Goal: Communication & Community: Answer question/provide support

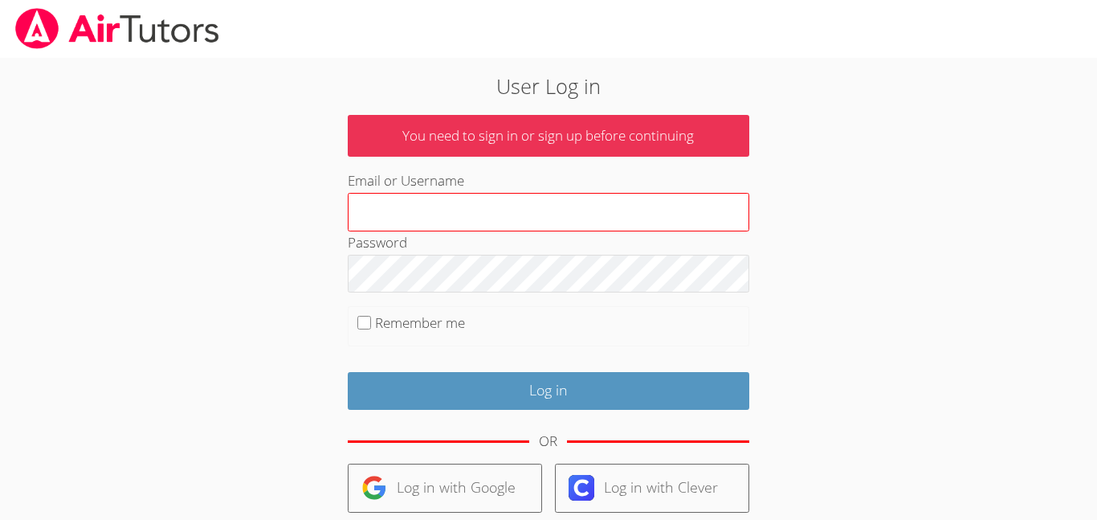
click at [385, 216] on input "Email or Username" at bounding box center [549, 212] width 402 height 39
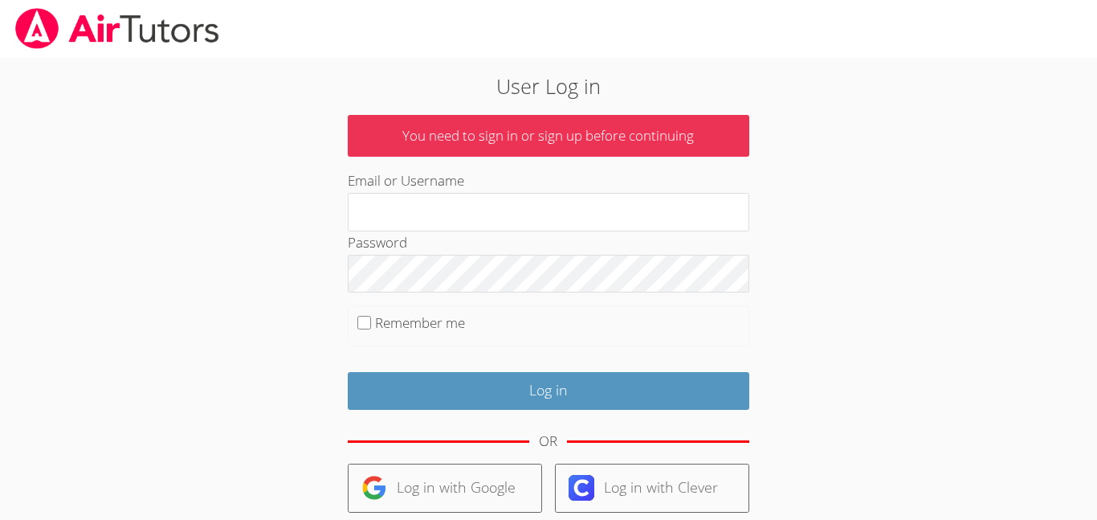
type input "a.morgan3@lodiusd.org"
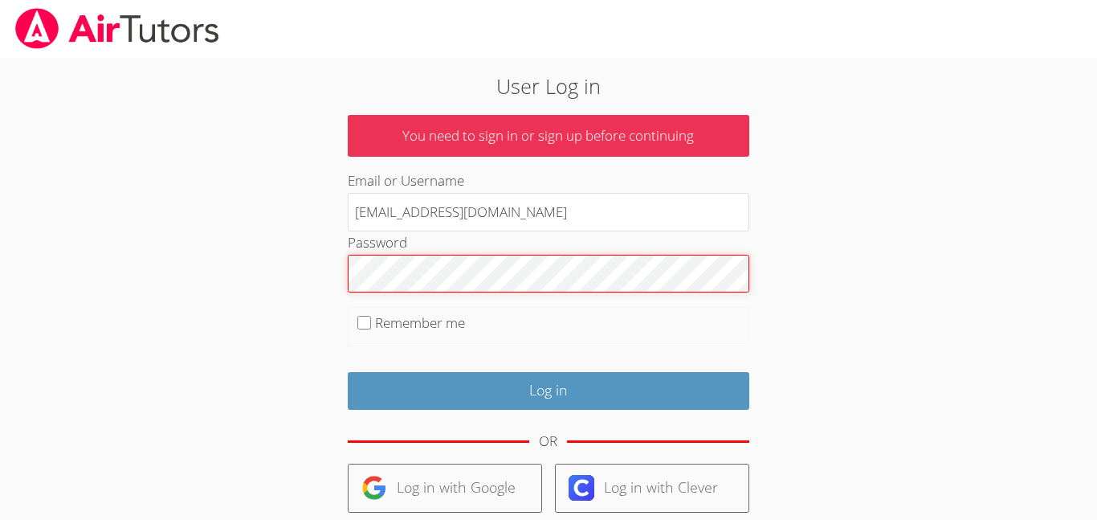
click at [348, 372] on input "Log in" at bounding box center [549, 391] width 402 height 38
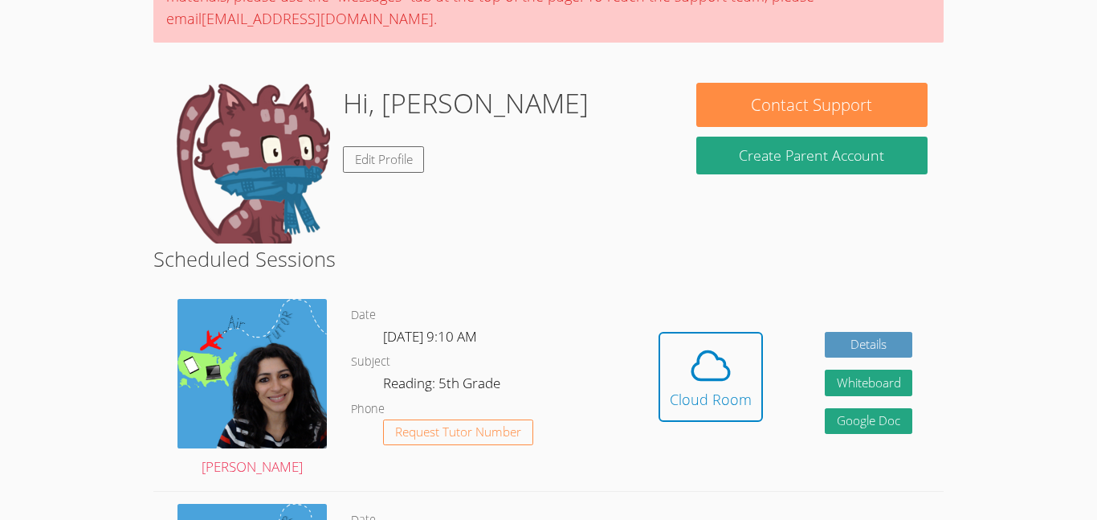
scroll to position [178, 0]
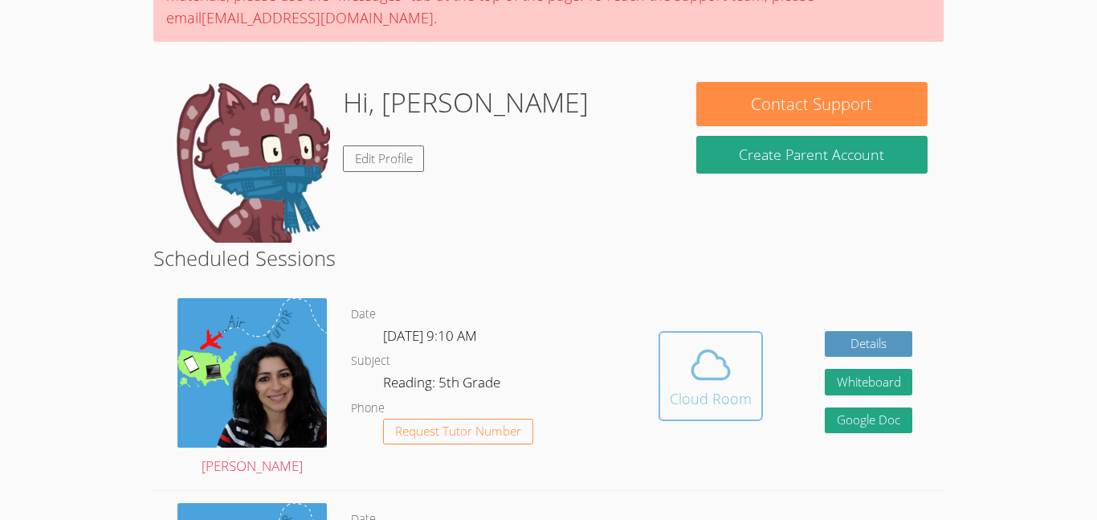
click at [722, 381] on icon at bounding box center [710, 364] width 45 height 45
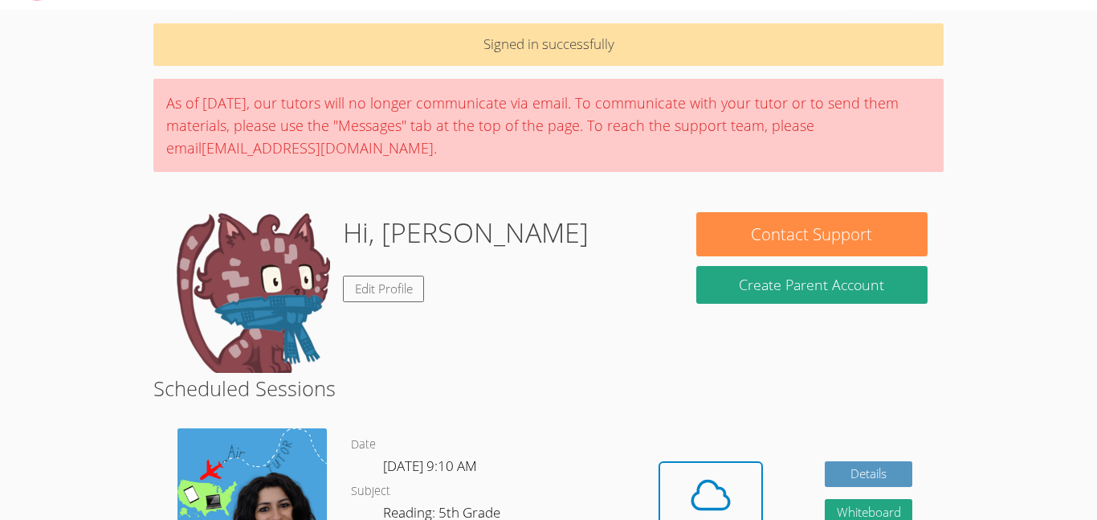
scroll to position [47, 0]
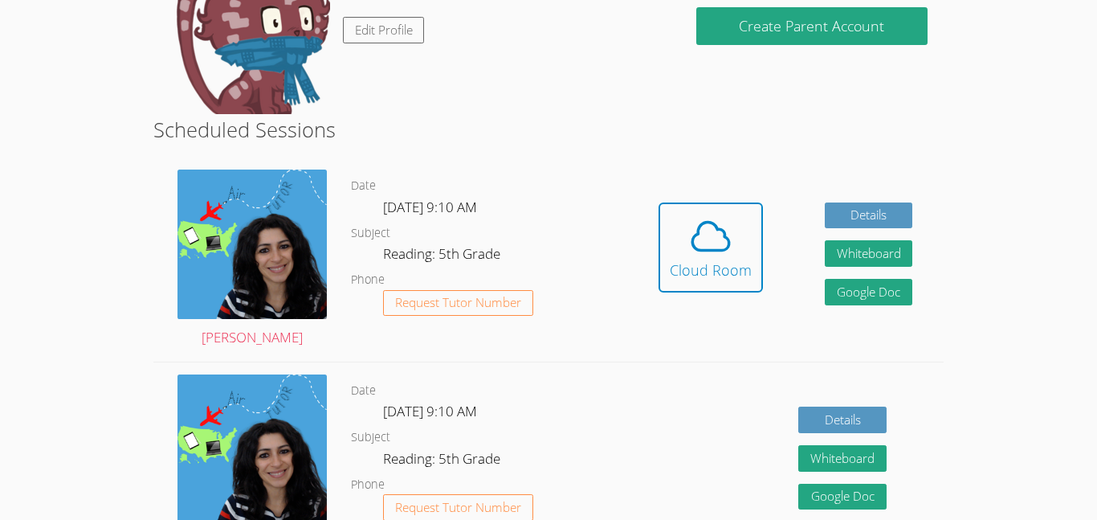
scroll to position [250, 0]
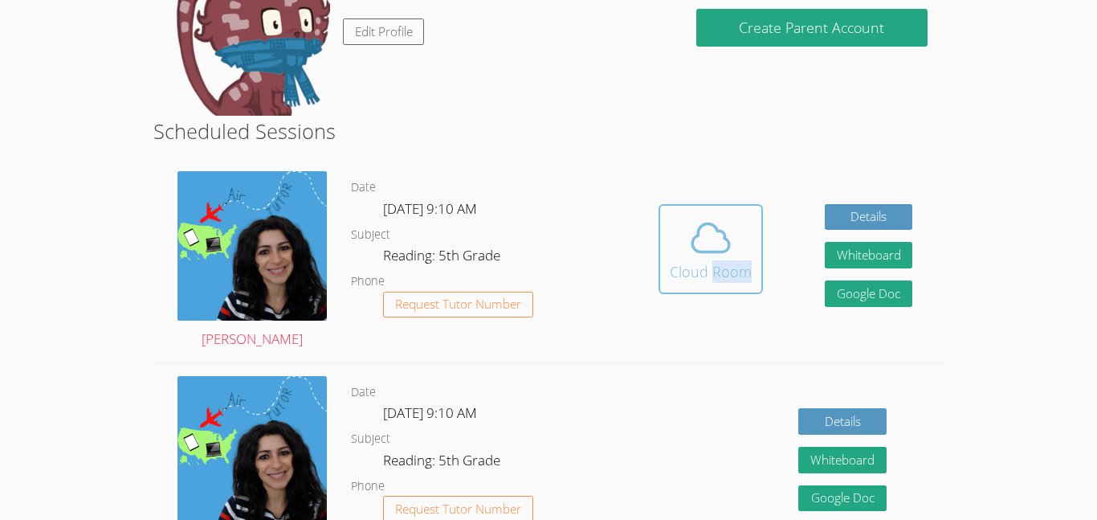
click at [682, 256] on button "Cloud Room" at bounding box center [711, 249] width 104 height 90
click at [696, 248] on icon at bounding box center [710, 237] width 45 height 45
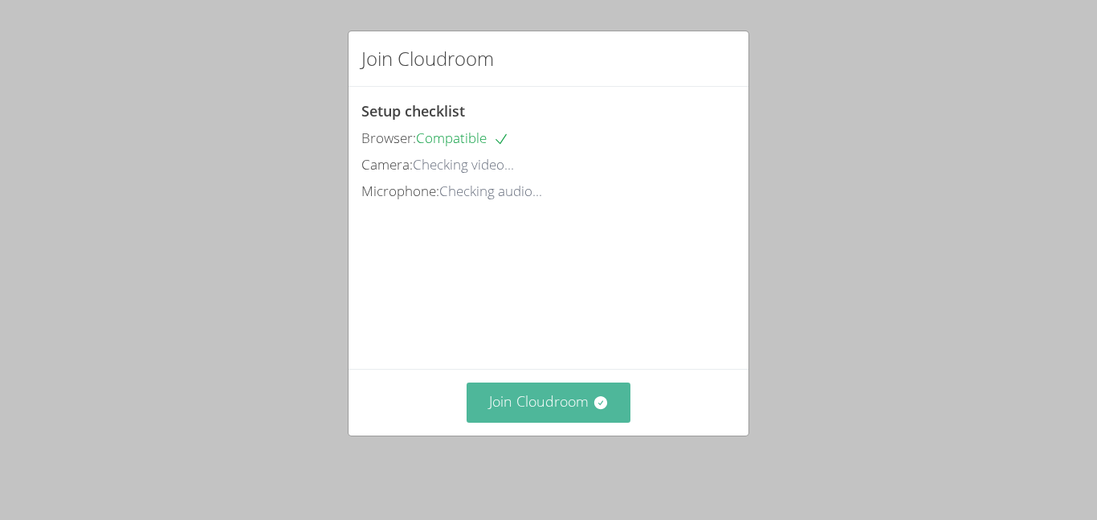
click at [513, 386] on button "Join Cloudroom" at bounding box center [549, 401] width 165 height 39
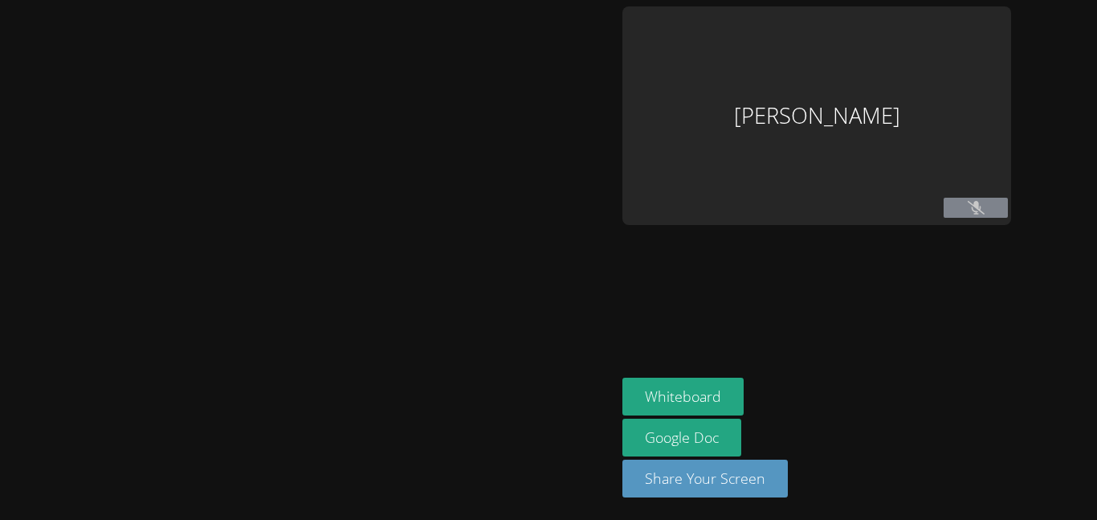
click at [513, 386] on div "Alexander Morgan Whiteboard Google Doc Share Your Screen" at bounding box center [548, 260] width 1097 height 520
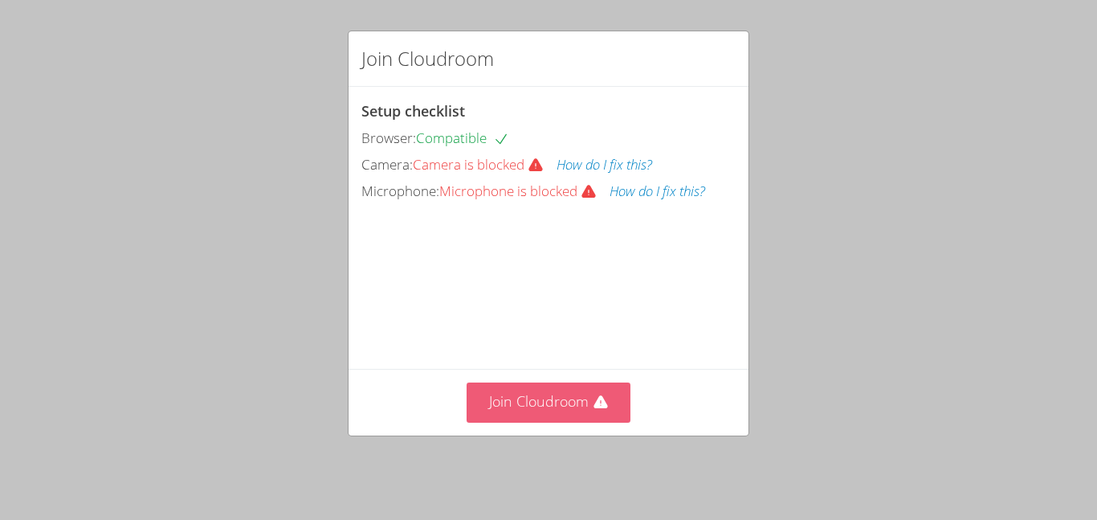
click at [557, 398] on button "Join Cloudroom" at bounding box center [549, 401] width 165 height 39
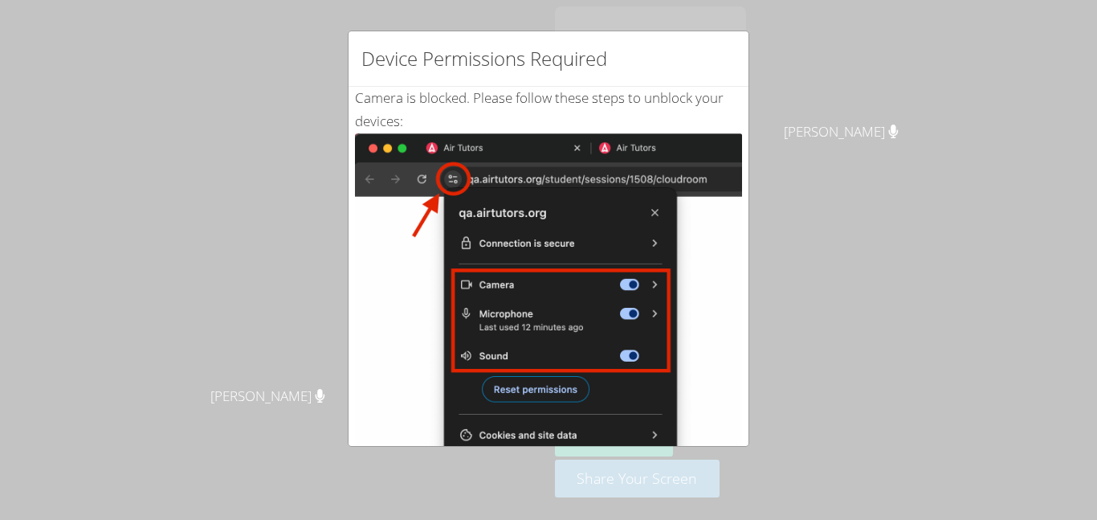
click at [243, 108] on div "Device Permissions Required Camera is blocked . Please follow these steps to un…" at bounding box center [548, 260] width 1097 height 520
click at [661, 444] on img at bounding box center [548, 314] width 387 height 363
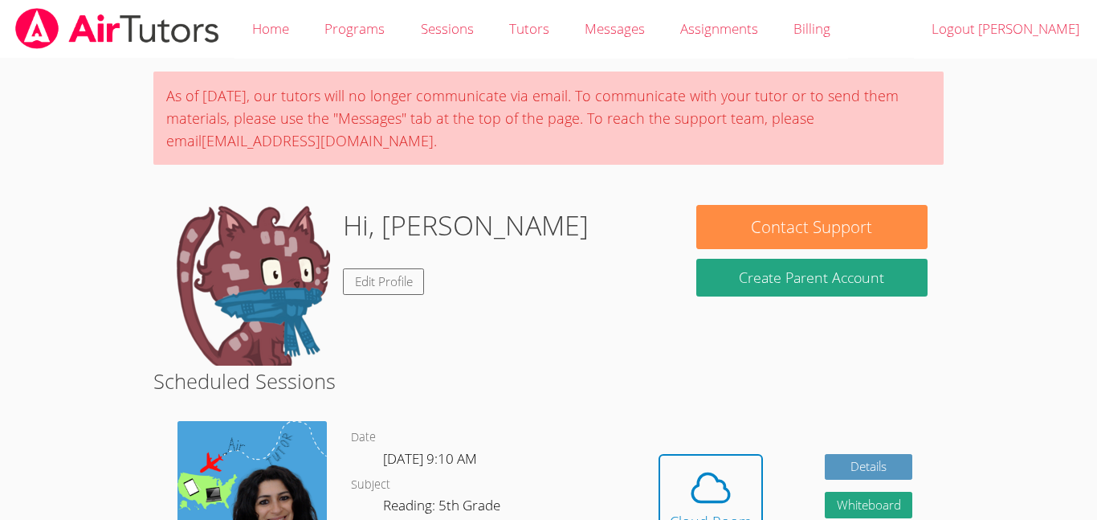
scroll to position [250, 0]
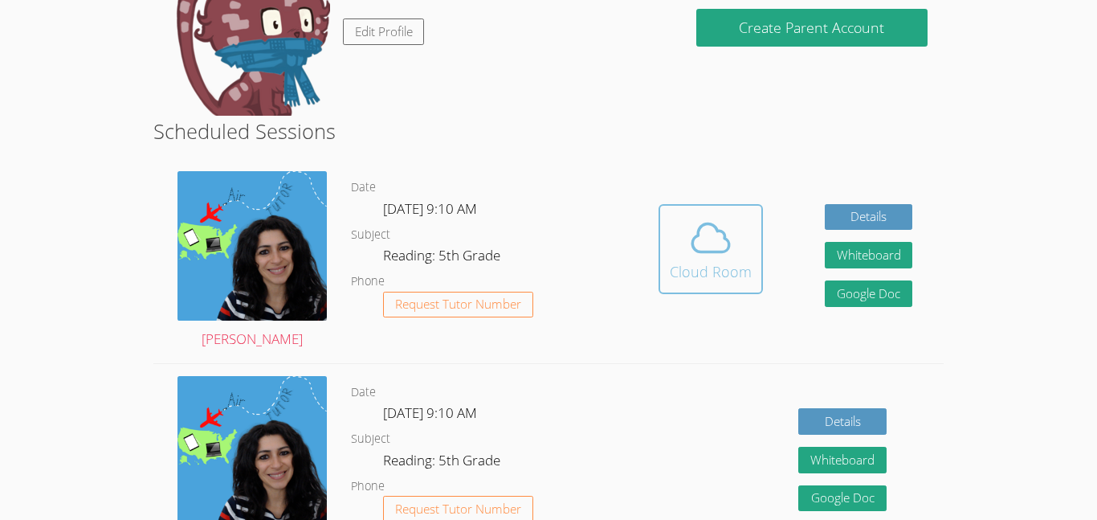
click at [690, 241] on icon at bounding box center [710, 237] width 45 height 45
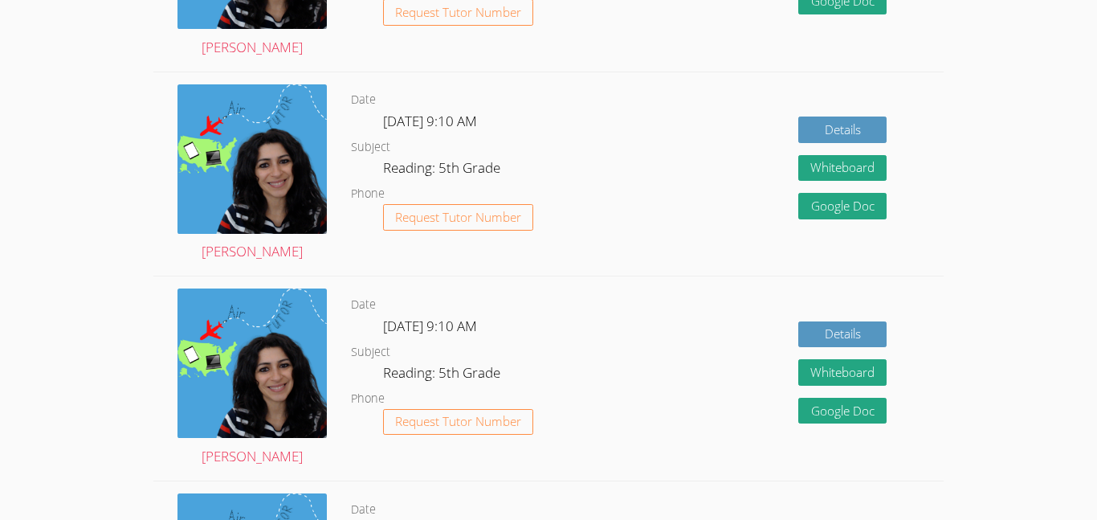
scroll to position [0, 0]
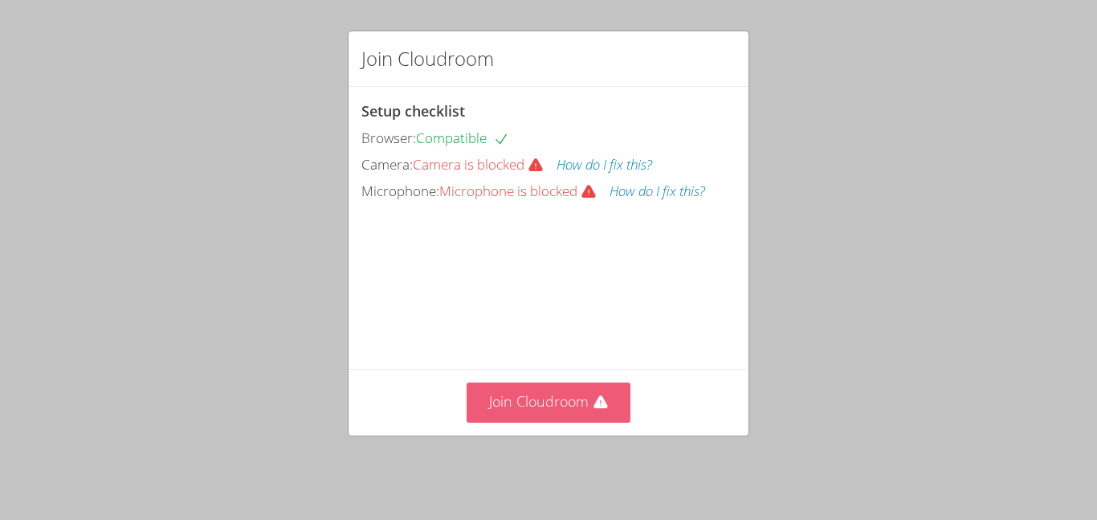
click at [586, 392] on button "Join Cloudroom" at bounding box center [549, 401] width 165 height 39
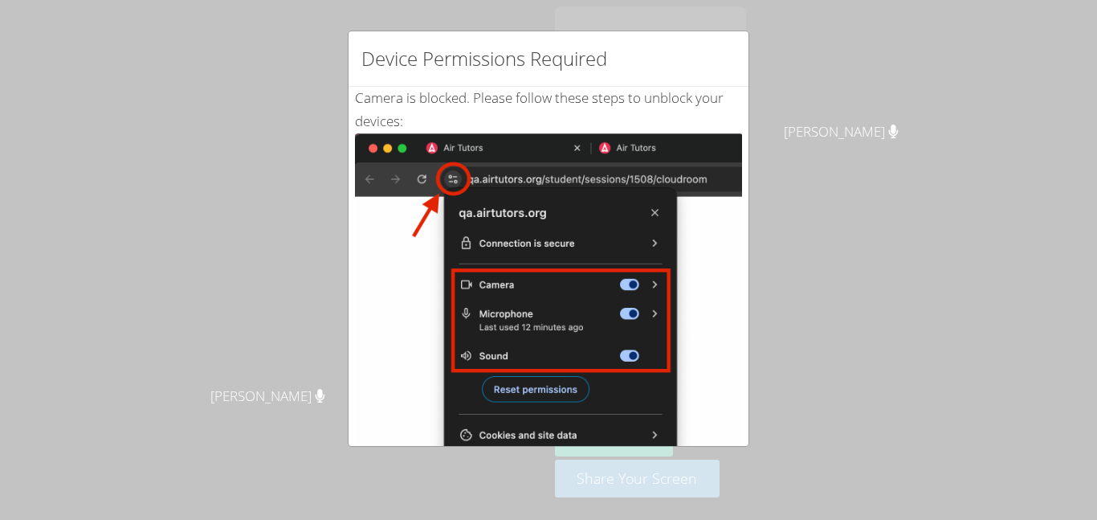
click at [766, 103] on div "Device Permissions Required Camera is blocked . Please follow these steps to un…" at bounding box center [548, 260] width 1097 height 520
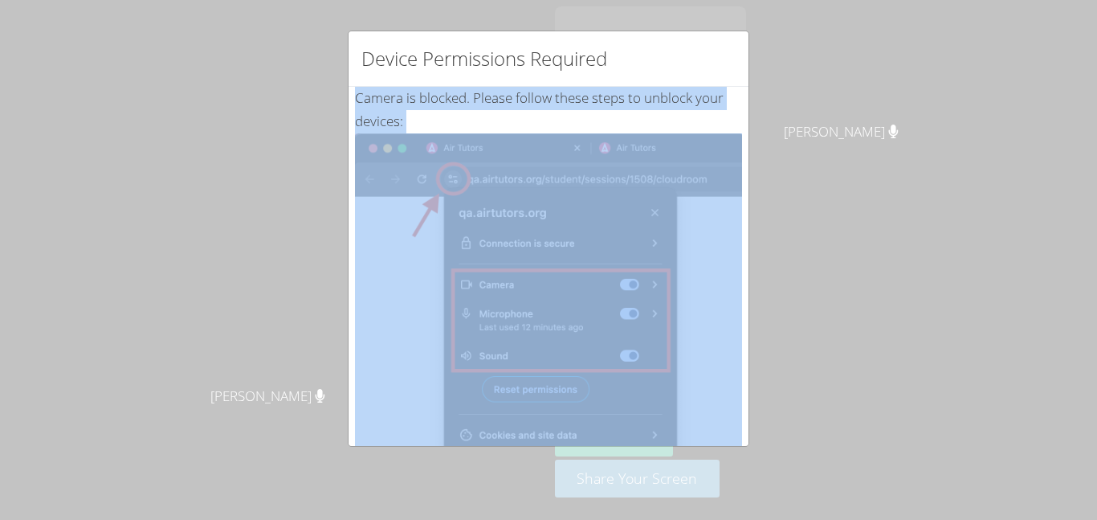
click at [766, 103] on div "Device Permissions Required Camera is blocked . Please follow these steps to un…" at bounding box center [548, 260] width 1097 height 520
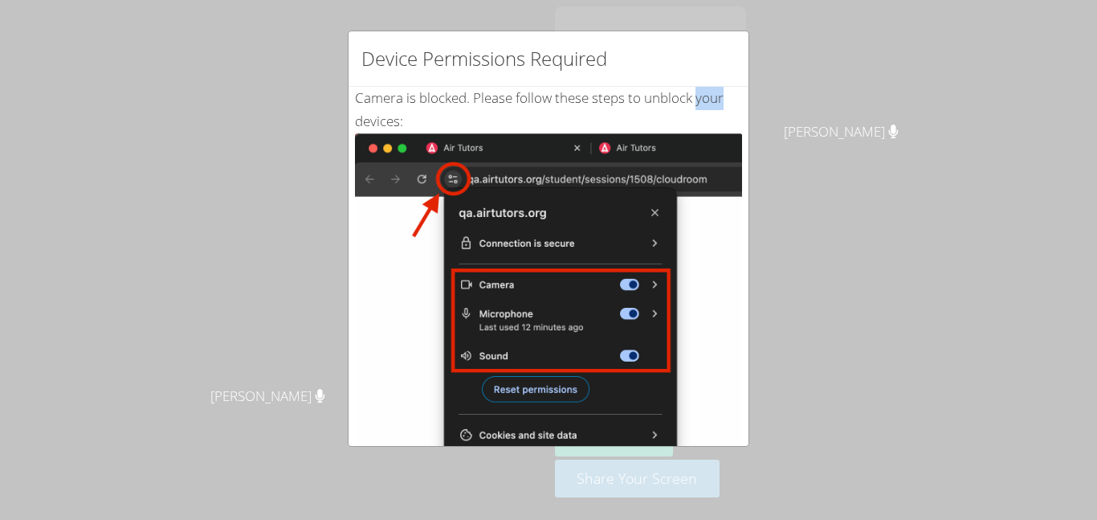
click at [766, 103] on div "Device Permissions Required Camera is blocked . Please follow these steps to un…" at bounding box center [548, 260] width 1097 height 520
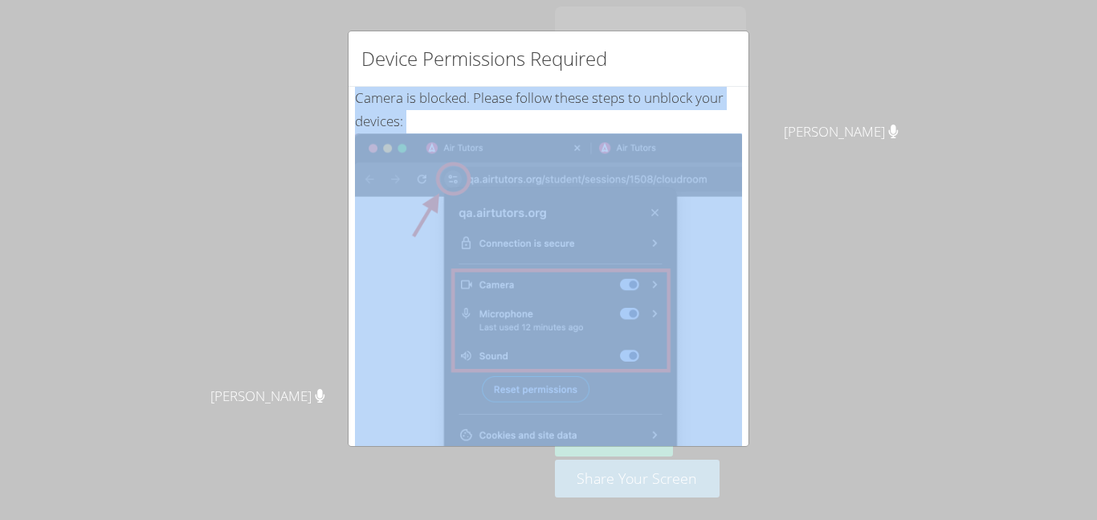
click at [766, 103] on div "Device Permissions Required Camera is blocked . Please follow these steps to un…" at bounding box center [548, 260] width 1097 height 520
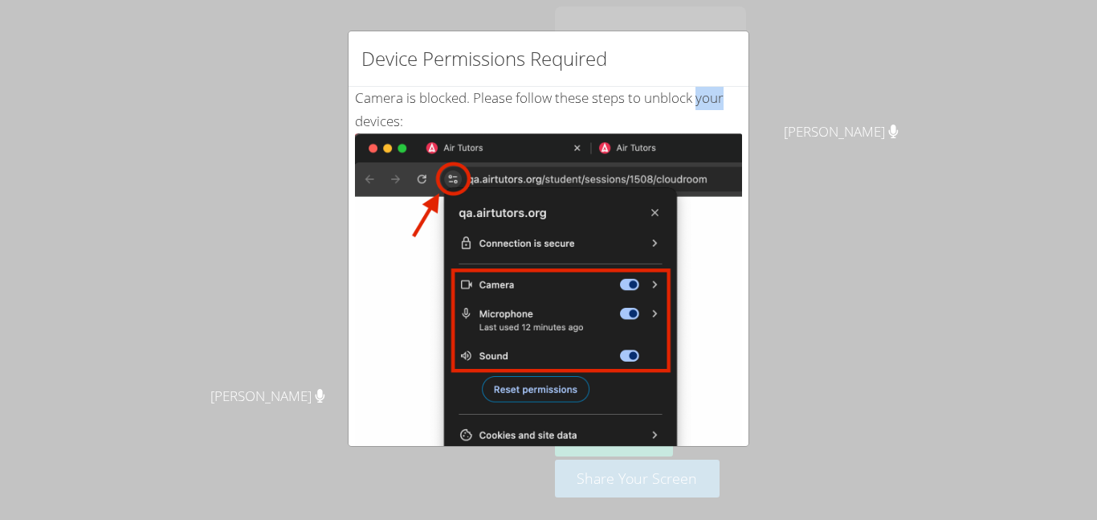
click at [766, 103] on div "Device Permissions Required Camera is blocked . Please follow these steps to un…" at bounding box center [548, 260] width 1097 height 520
click at [280, 141] on div "Device Permissions Required Camera is blocked . Please follow these steps to un…" at bounding box center [548, 260] width 1097 height 520
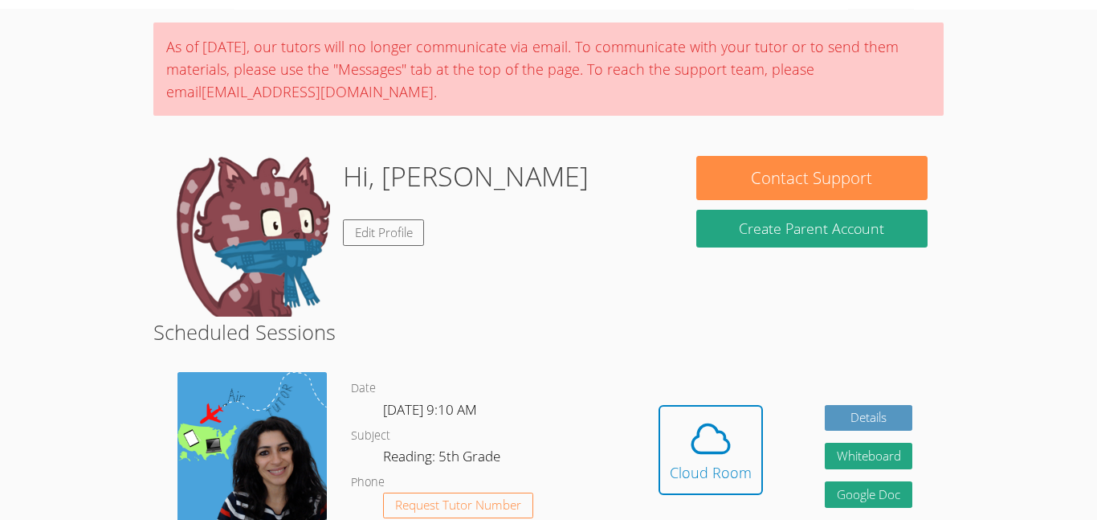
scroll to position [218, 0]
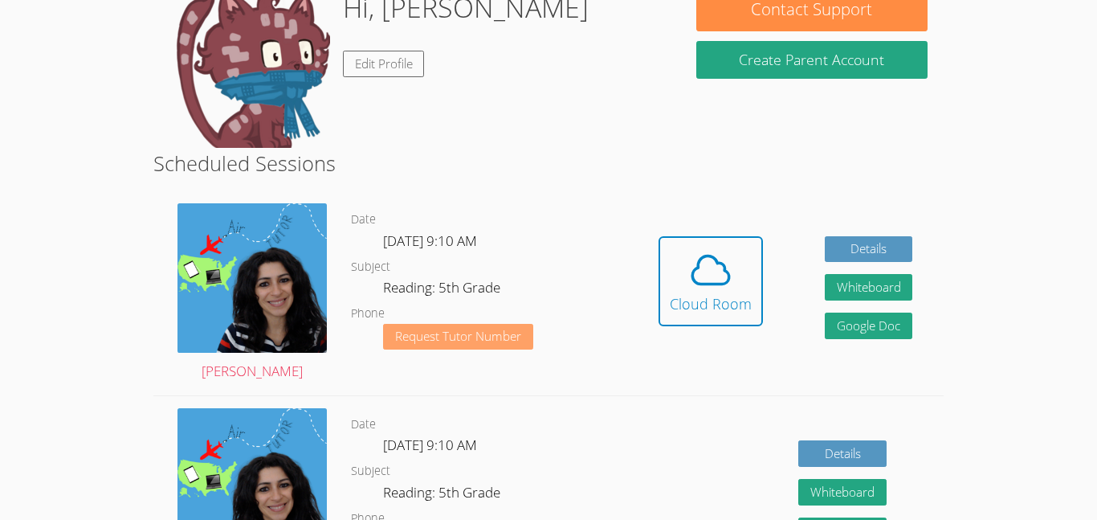
drag, startPoint x: 504, startPoint y: 333, endPoint x: 432, endPoint y: 344, distance: 72.2
click at [440, 342] on div "Maya Habou-Klimczak Date Mon Aug 11, 9:10 AM Subject Reading: 5th Grade Phone R…" at bounding box center [548, 293] width 790 height 205
click at [431, 335] on span "Request Tutor Number" at bounding box center [458, 336] width 126 height 12
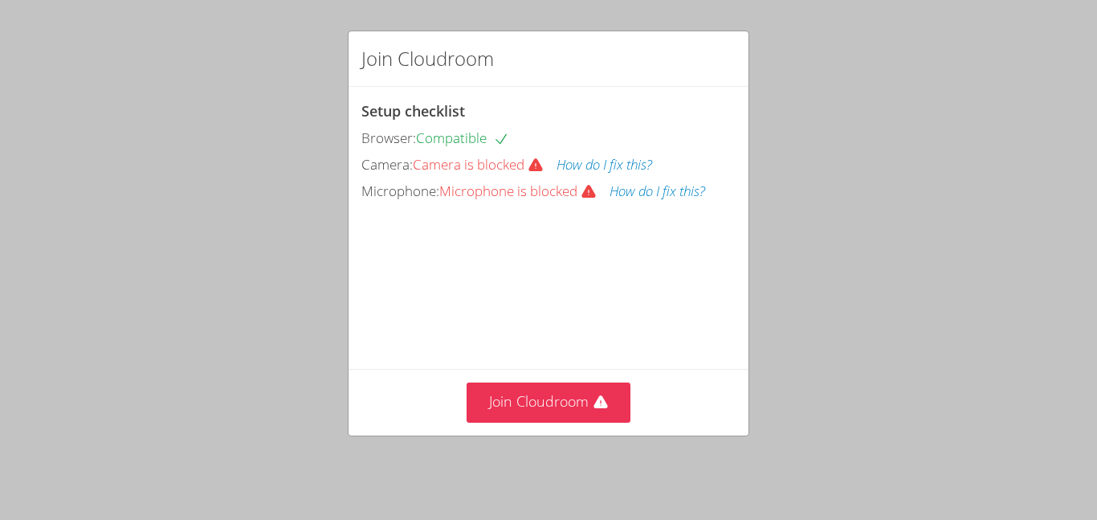
click at [605, 158] on button "How do I fix this?" at bounding box center [605, 164] width 96 height 23
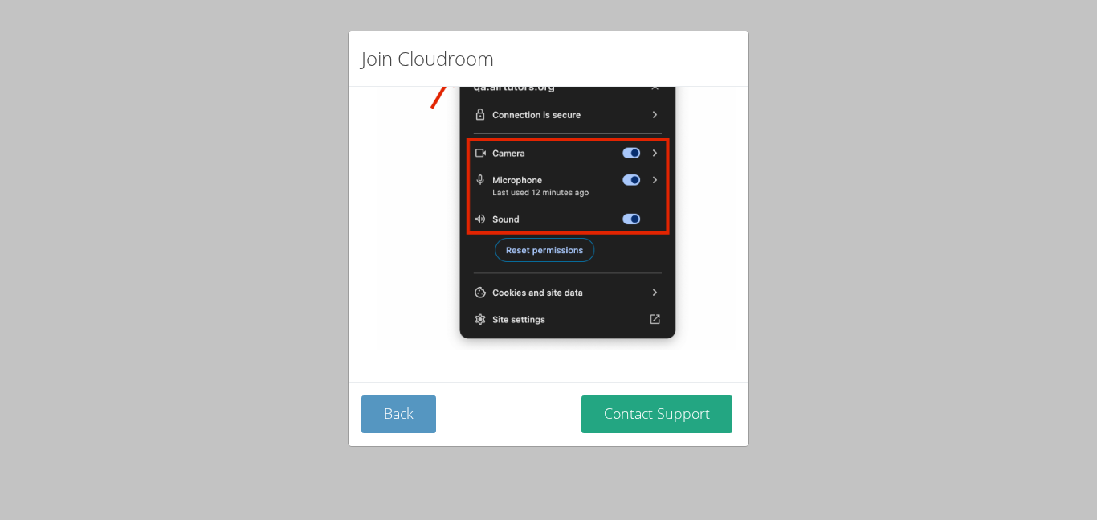
scroll to position [328, 0]
click at [380, 393] on div "Back Contact Support" at bounding box center [549, 414] width 400 height 64
click at [379, 406] on button "Back" at bounding box center [398, 414] width 75 height 38
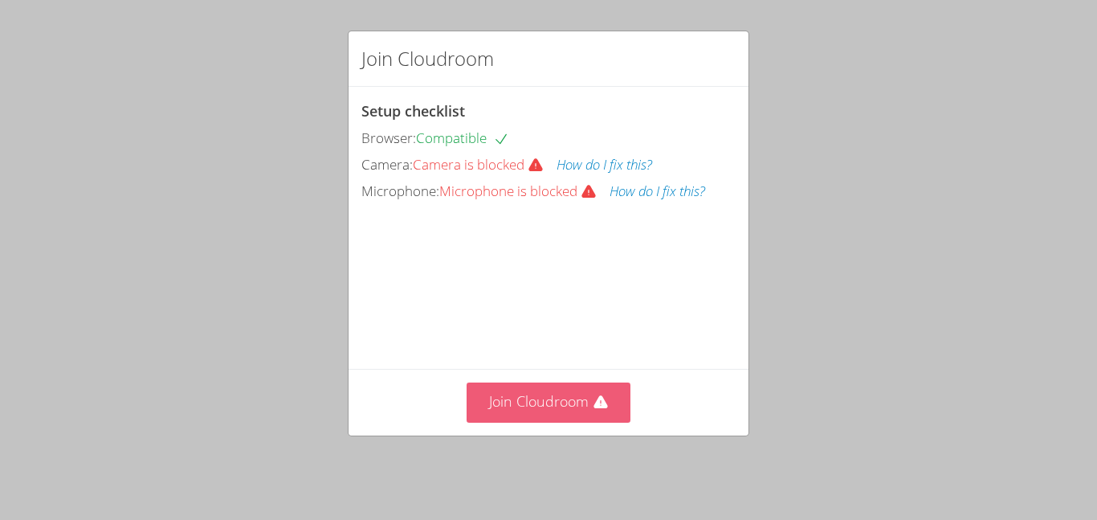
scroll to position [0, 0]
click at [493, 394] on button "Join Cloudroom" at bounding box center [549, 401] width 165 height 39
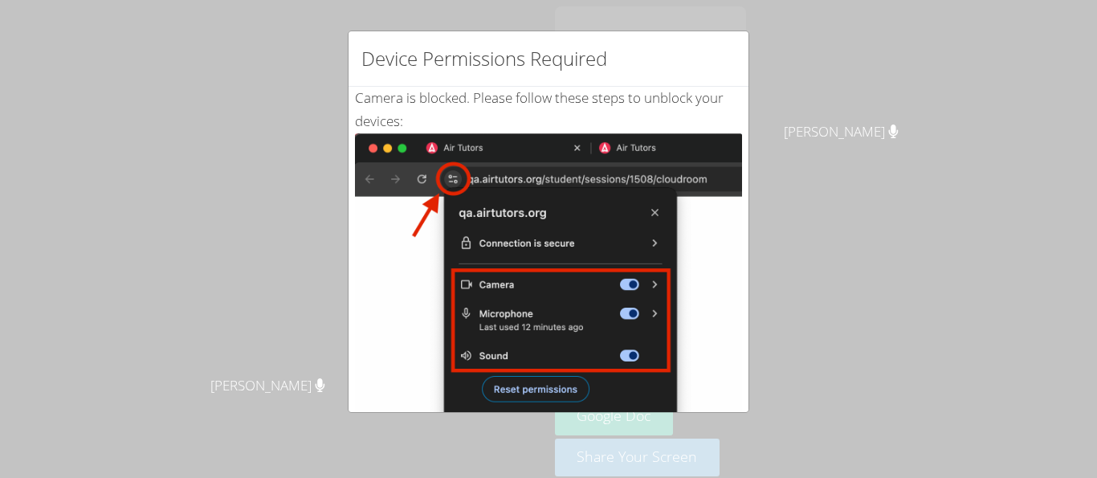
click at [310, 64] on div "Device Permissions Required Camera is blocked . Please follow these steps to un…" at bounding box center [548, 239] width 1097 height 478
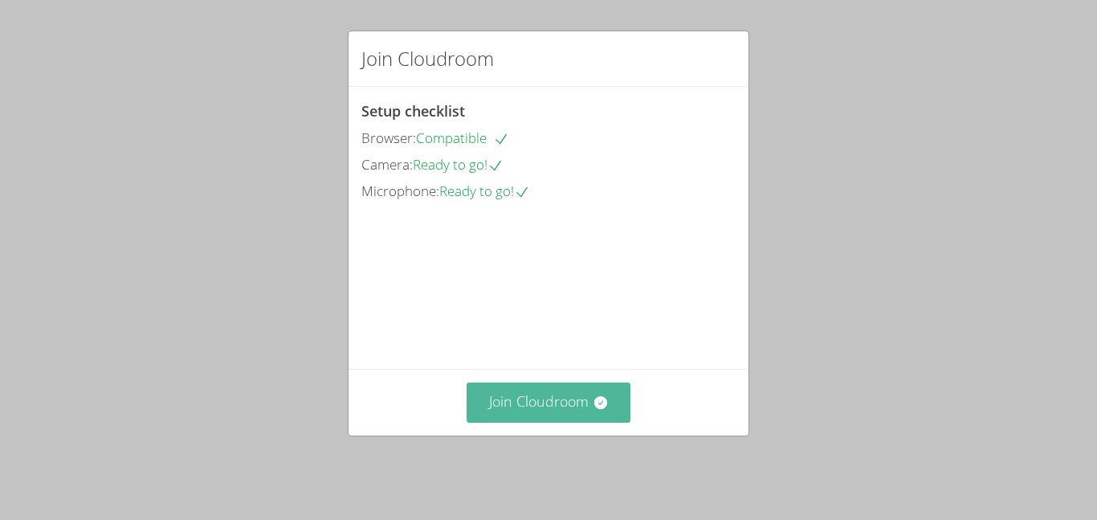
click at [508, 417] on button "Join Cloudroom" at bounding box center [549, 401] width 165 height 39
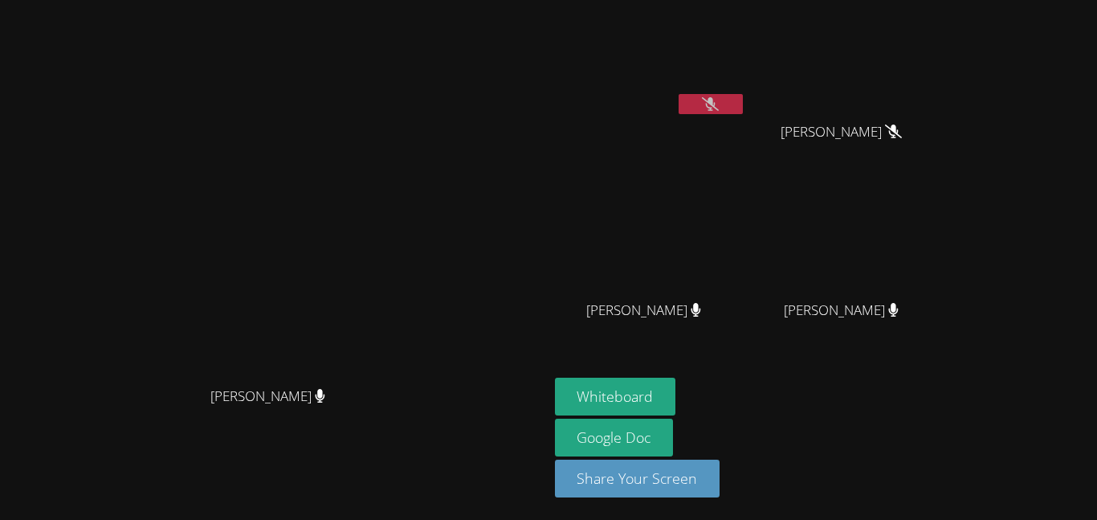
click at [719, 101] on icon at bounding box center [710, 104] width 17 height 14
click at [743, 109] on button at bounding box center [711, 104] width 64 height 20
click at [719, 100] on icon at bounding box center [710, 104] width 17 height 14
click at [716, 100] on icon at bounding box center [711, 104] width 10 height 14
click at [719, 106] on icon at bounding box center [710, 104] width 17 height 14
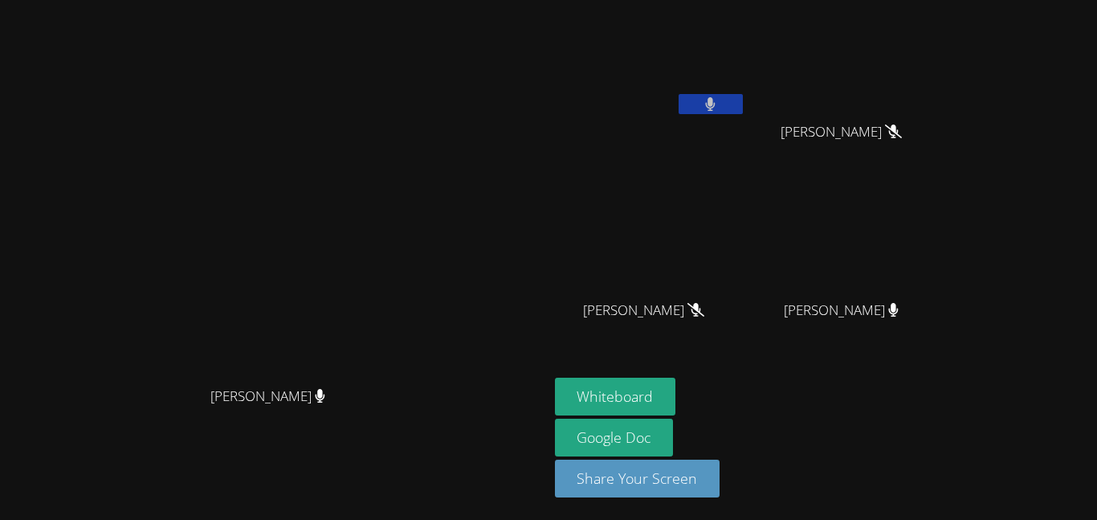
click at [743, 107] on button at bounding box center [711, 104] width 64 height 20
click at [704, 312] on icon at bounding box center [696, 310] width 17 height 14
click at [899, 309] on icon at bounding box center [894, 310] width 10 height 14
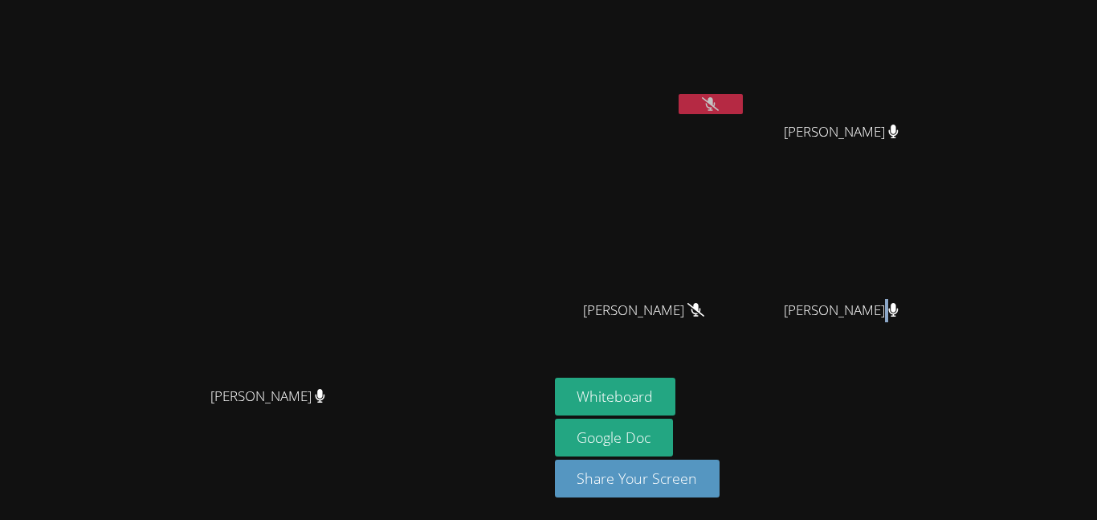
click at [899, 309] on icon at bounding box center [894, 310] width 10 height 14
click at [325, 402] on icon at bounding box center [320, 396] width 10 height 14
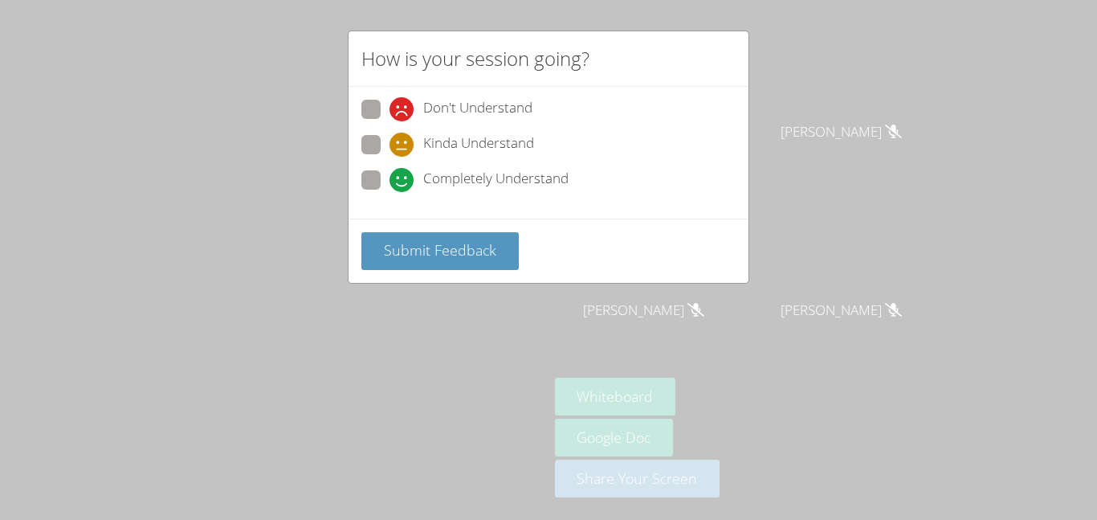
click at [390, 192] on span at bounding box center [390, 192] width 0 height 0
click at [390, 177] on input "Completely Understand" at bounding box center [397, 177] width 14 height 14
radio input "true"
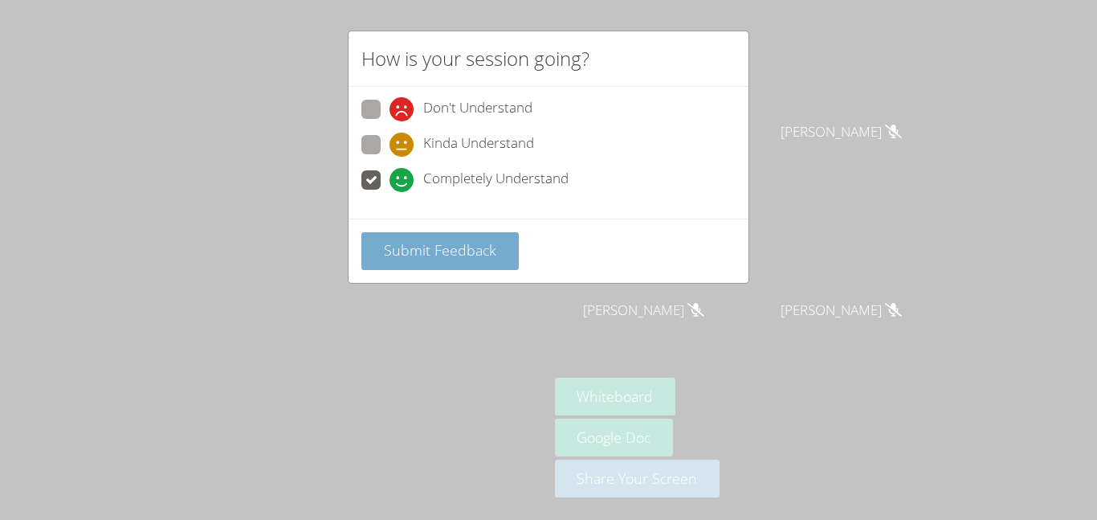
click at [480, 257] on span "Submit Feedback" at bounding box center [440, 249] width 112 height 19
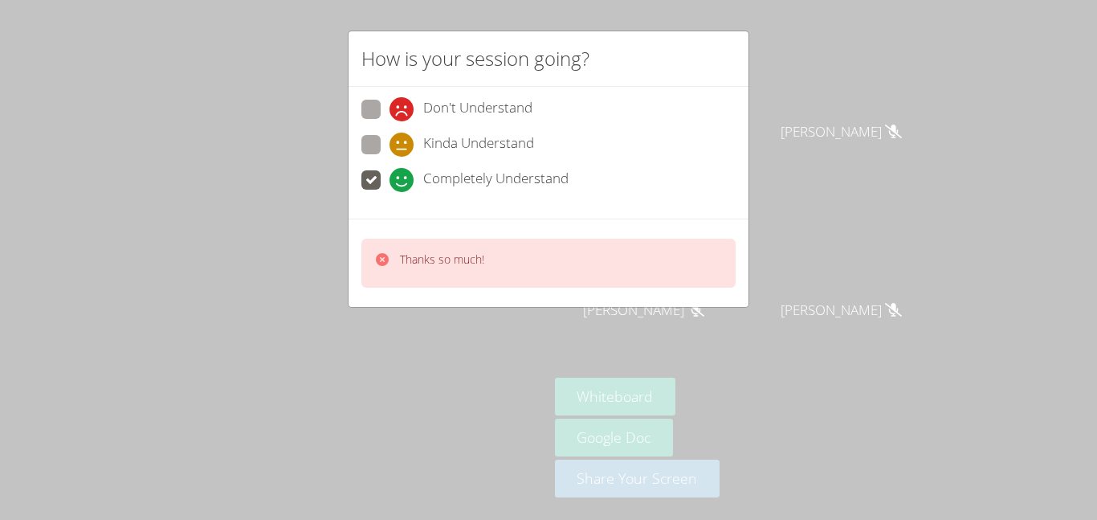
click at [451, 292] on div "Thanks so much!" at bounding box center [549, 262] width 400 height 88
